Goal: Task Accomplishment & Management: Use online tool/utility

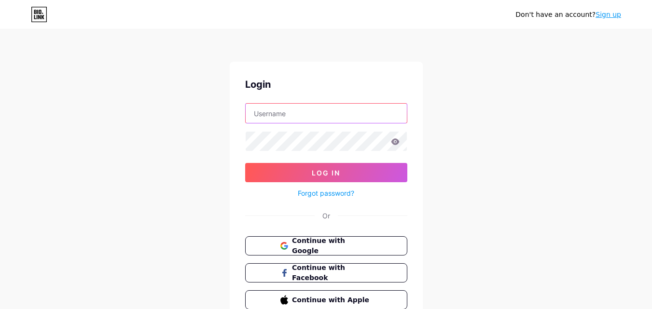
drag, startPoint x: 0, startPoint y: 0, endPoint x: 298, endPoint y: 115, distance: 319.4
click at [298, 115] on input "text" at bounding box center [326, 113] width 161 height 19
click at [316, 115] on input "text" at bounding box center [326, 113] width 161 height 19
paste input "positiveoutlook"
type input "positiveoutlook"
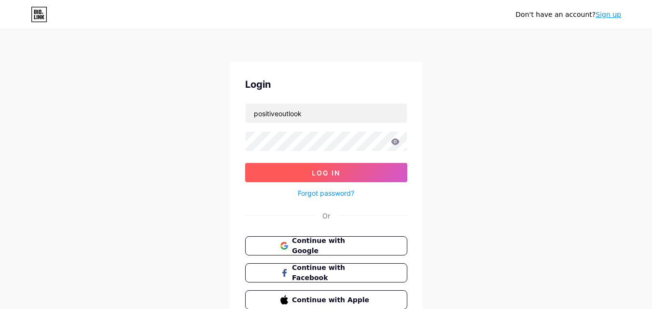
click at [280, 174] on button "Log In" at bounding box center [326, 172] width 162 height 19
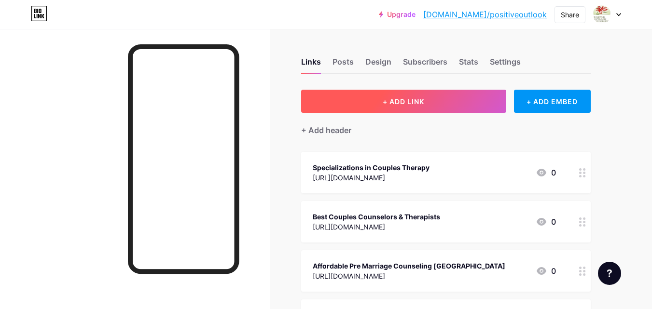
click at [409, 98] on span "+ ADD LINK" at bounding box center [402, 101] width 41 height 8
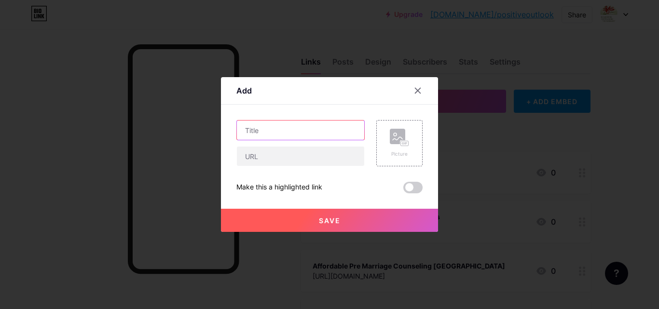
click at [256, 131] on input "text" at bounding box center [300, 130] width 127 height 19
click at [280, 126] on input "text" at bounding box center [300, 130] width 127 height 19
paste input "Marriage Counseling Near Me"
type input "Marriage Counseling Near Me"
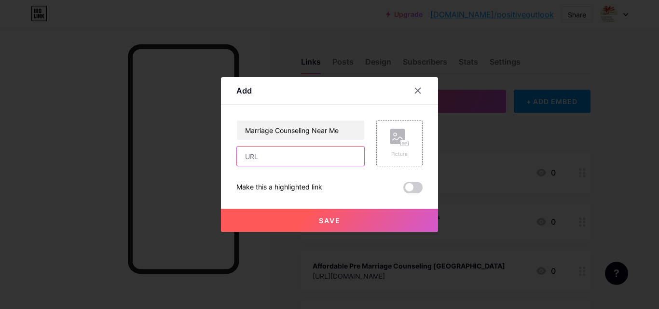
click at [263, 158] on input "text" at bounding box center [300, 156] width 127 height 19
click at [288, 153] on input "text" at bounding box center [300, 156] width 127 height 19
paste input "[URL][DOMAIN_NAME]"
type input "[URL][DOMAIN_NAME]"
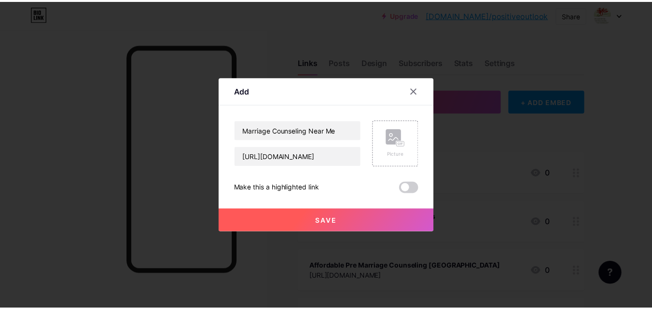
scroll to position [0, 0]
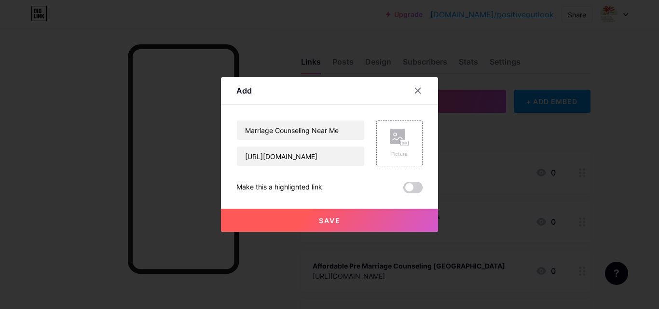
click at [370, 223] on button "Save" at bounding box center [329, 220] width 217 height 23
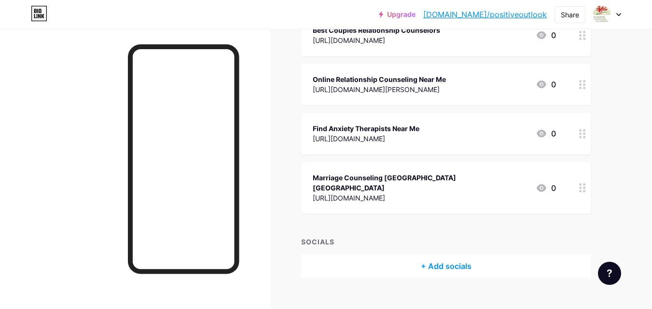
scroll to position [1128, 0]
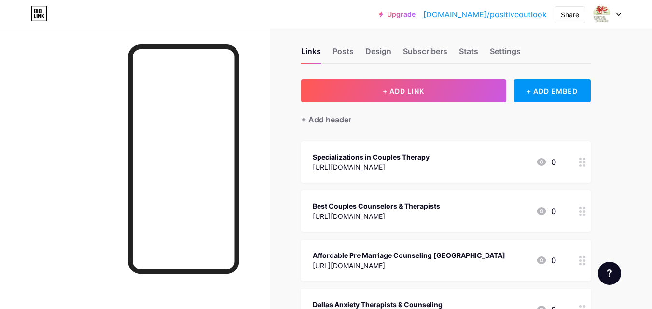
scroll to position [0, 0]
